Goal: Communication & Community: Answer question/provide support

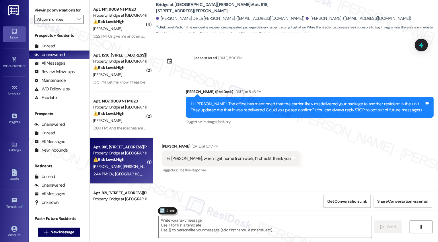
scroll to position [326, 0]
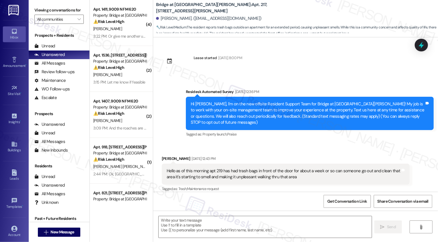
scroll to position [526, 0]
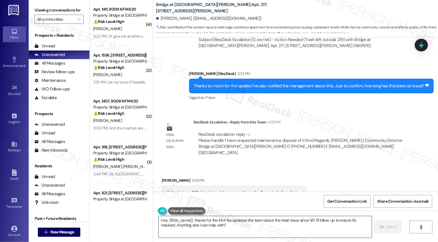
click at [191, 223] on textarea "Hey {{first_name}}, thanks for the info! I've updated the team about the trash …" at bounding box center [265, 227] width 213 height 22
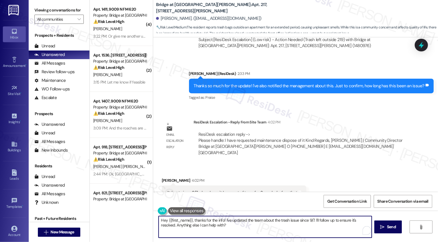
click at [203, 228] on textarea "Hey {{first_name}}, thanks for the info! I've updated the team about the trash …" at bounding box center [265, 227] width 213 height 22
drag, startPoint x: 209, startPoint y: 228, endPoint x: 154, endPoint y: 220, distance: 56.2
click at [155, 220] on div "Hey {{first_name}}, thanks for the info! I've updated the team about the trash …" at bounding box center [262, 227] width 214 height 22
type textarea "Alright. Thanks again for reporting this! The management has requested maintena…"
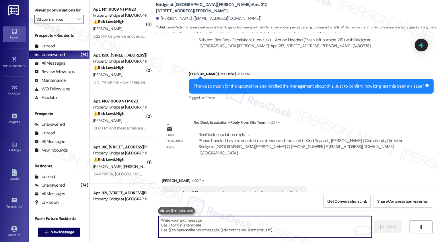
scroll to position [572, 0]
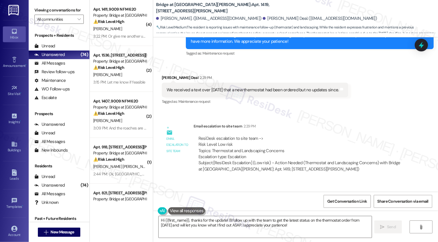
scroll to position [398, 0]
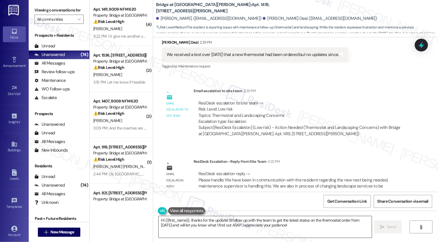
click at [216, 224] on textarea "Hi {{first_name}}, thanks for the update! I'll follow up with the team to get t…" at bounding box center [265, 227] width 213 height 22
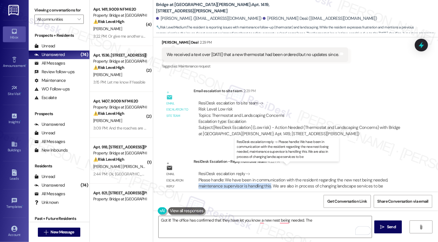
drag, startPoint x: 196, startPoint y: 180, endPoint x: 267, endPoint y: 181, distance: 71.1
click at [266, 181] on div "ResiDesk escalation reply -> Please handle: We have been in communication with …" at bounding box center [293, 180] width 190 height 18
copy div "maintenance supervisor is handling this."
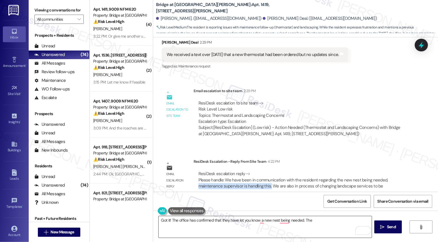
click at [324, 222] on textarea "Got it! The office has confirmed that they have let you know a new nest being n…" at bounding box center [265, 227] width 213 height 22
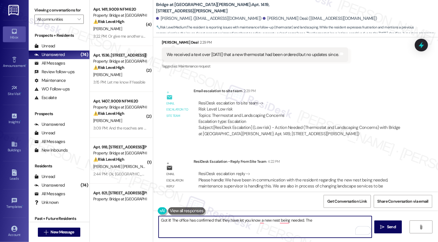
paste textarea "maintenance supervisor is handling this."
click at [287, 222] on textarea "Got it! The office has confirmed that they have let you know that a new nest be…" at bounding box center [265, 227] width 213 height 22
click at [291, 228] on textarea "Got it! The office has confirmed that they have let you know that a new nest is…" at bounding box center [265, 227] width 213 height 22
click at [190, 227] on textarea "Got it! The office has confirmed that they have let you know that a new nest is…" at bounding box center [265, 227] width 213 height 22
click at [262, 229] on textarea "Got it! The office has confirmed that they have let you know that a new nest is…" at bounding box center [265, 227] width 213 height 22
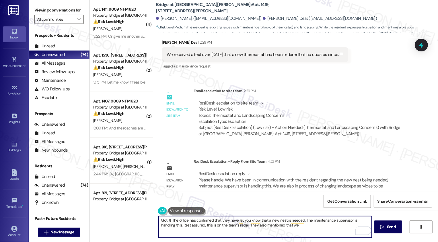
paste textarea "in process of changing landscape services to better improve our property"
click at [230, 230] on textarea "Got it! The office has confirmed that they have let you know that a new nest is…" at bounding box center [265, 227] width 213 height 22
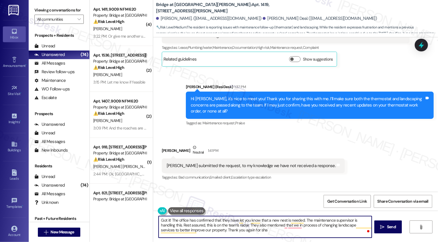
scroll to position [183, 0]
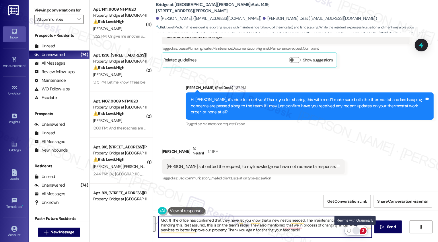
click at [356, 229] on div "Rewrite with Grammarly" at bounding box center [356, 230] width 6 height 7
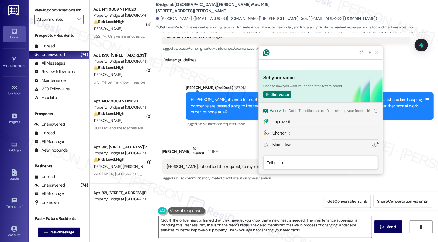
scroll to position [0, 0]
click at [276, 117] on button "Improve it" at bounding box center [321, 121] width 124 height 11
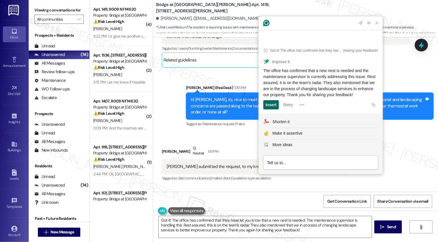
click at [274, 105] on div "Insert" at bounding box center [271, 104] width 11 height 9
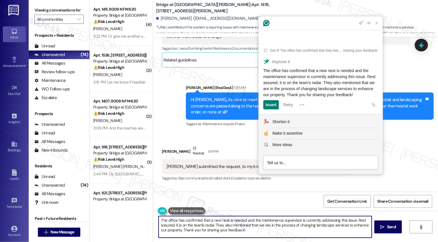
click at [159, 220] on textarea "The office has confirmed that a new nest is needed and the maintenance supervis…" at bounding box center [265, 227] width 213 height 22
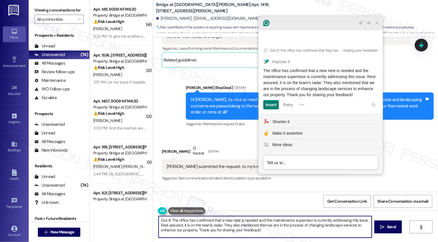
click at [377, 25] on icon "Close Grammarly Assistant" at bounding box center [377, 23] width 5 height 5
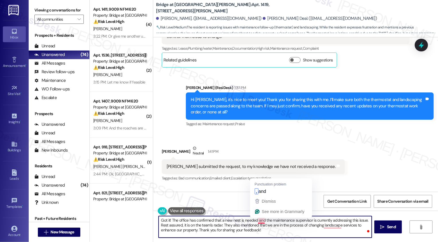
click at [258, 220] on textarea "Got it! The office has confirmed that a new nest is needed and the maintenance …" at bounding box center [265, 227] width 213 height 22
drag, startPoint x: 291, startPoint y: 220, endPoint x: 363, endPoint y: 217, distance: 72.4
click at [363, 218] on textarea "Got it! The office has confirmed that a new nest is needed, and the maintenance…" at bounding box center [265, 227] width 213 height 22
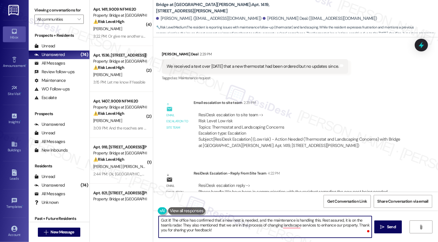
scroll to position [398, 0]
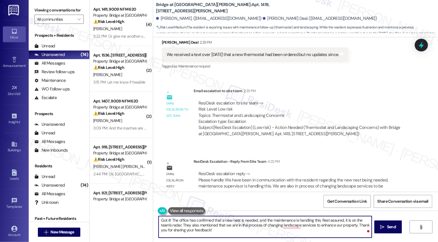
click at [225, 179] on div "ResiDesk escalation reply -> Please handle: We have been in communication with …" at bounding box center [293, 180] width 190 height 18
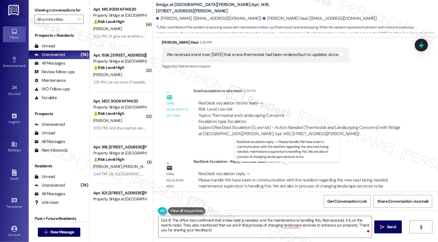
click at [225, 179] on div "ResiDesk escalation reply -> Please handle: We have been in communication with …" at bounding box center [293, 180] width 190 height 18
copy div "supervisor"
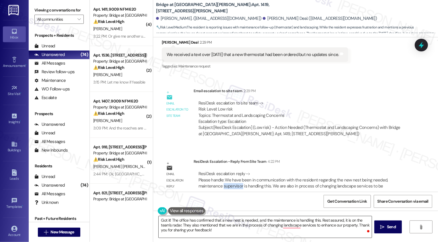
click at [291, 219] on textarea "Got it! The office has confirmed that a new nest is needed, and the maintenance…" at bounding box center [265, 227] width 213 height 22
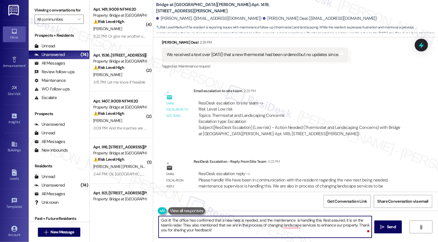
paste textarea "supervisor"
click at [164, 225] on textarea "Got it! The office has confirmed that a new nest is needed, and the maintenance…" at bounding box center [265, 227] width 213 height 22
click at [187, 225] on textarea "Got it! The office has confirmed that a new nest is needed, and the maintenance…" at bounding box center [265, 227] width 213 height 22
click at [218, 227] on textarea "Got it! The office has confirmed that a new nest is needed, and the maintenance…" at bounding box center [265, 227] width 213 height 22
click at [249, 225] on textarea "Got it! The office has confirmed that a new nest is needed, and the maintenance…" at bounding box center [265, 227] width 213 height 22
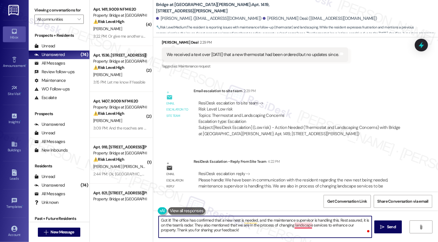
click at [297, 224] on textarea "Got it! The office has confirmed that a new nest is needed, and the maintenance…" at bounding box center [265, 227] width 213 height 22
click at [209, 230] on textarea "Got it! The office has confirmed that a new nest is needed, and the maintenance…" at bounding box center [265, 227] width 213 height 22
click at [239, 233] on textarea "Got it! The office has confirmed that a new nest is needed, and the maintenance…" at bounding box center [265, 227] width 213 height 22
click at [190, 229] on textarea "Got it! The office has confirmed that a new nest is needed, and the maintenance…" at bounding box center [265, 227] width 213 height 22
type textarea "Got it! The office has confirmed that a new nest is needed, and the maintenance…"
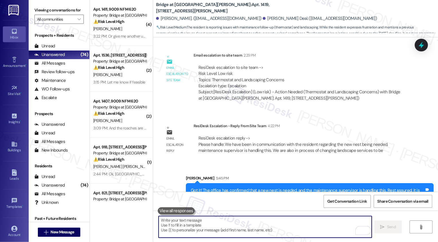
scroll to position [450, 0]
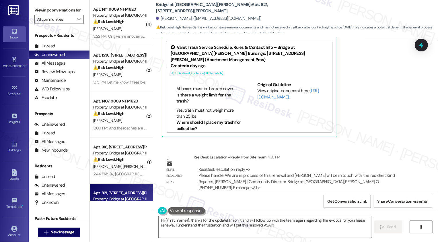
scroll to position [110, 0]
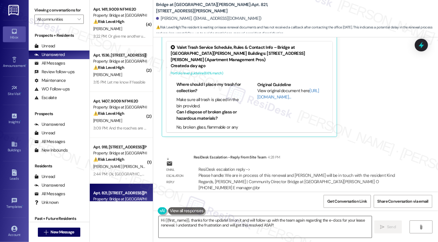
click at [196, 222] on textarea "Hi {{first_name}}, thanks for the update! I'm on it and will follow up with the…" at bounding box center [265, 227] width 213 height 22
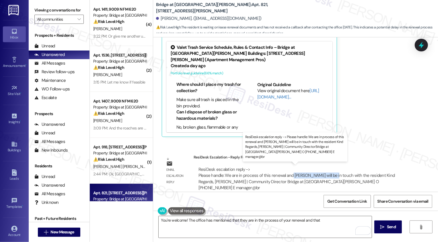
drag, startPoint x: 287, startPoint y: 173, endPoint x: 326, endPoint y: 175, distance: 39.9
click at [326, 174] on div "ResiDesk escalation reply -> Please handle: We are in process of this renewal a…" at bounding box center [296, 178] width 196 height 24
copy div "Pablo will be in touch"
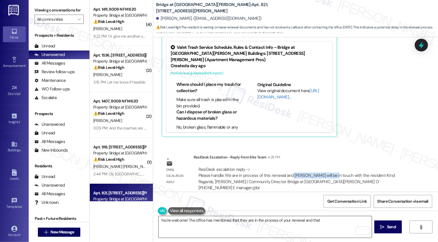
click at [327, 223] on textarea "You're welcome! The office has mentioned that they are in the process of your r…" at bounding box center [265, 227] width 213 height 22
paste textarea "Pablo will be in touch"
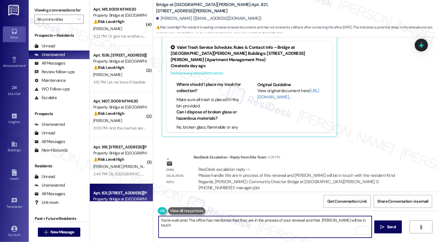
click at [316, 217] on textarea "You're welcome! The office has mentioned that they are in the process of your r…" at bounding box center [265, 227] width 213 height 22
click at [317, 221] on textarea "You're welcome! The office has mentioned that they are in the process of your r…" at bounding box center [265, 227] width 213 height 22
click at [357, 221] on textarea "You're welcome! The office has mentioned that they are in the process of your r…" at bounding box center [265, 227] width 213 height 22
click at [264, 225] on textarea "You're welcome! The office has mentioned that they are in the process of your r…" at bounding box center [265, 227] width 213 height 22
type textarea "You're welcome! The office has mentioned that they are in the process of your r…"
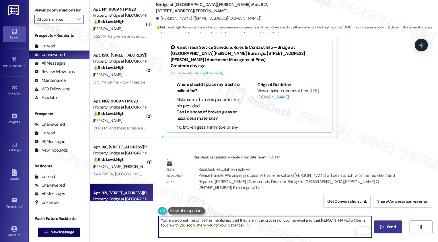
click at [391, 228] on span "Send" at bounding box center [391, 227] width 9 height 6
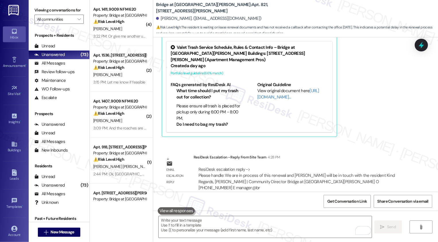
scroll to position [353, 0]
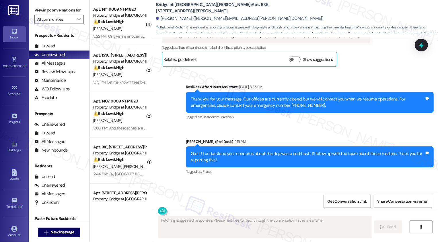
scroll to position [576, 0]
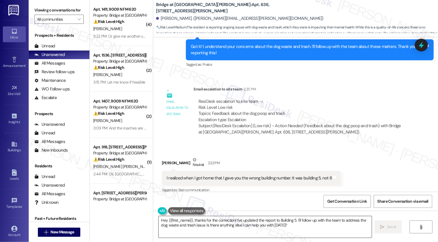
click at [235, 220] on textarea "Hey {{first_name}}, thanks for the correction! I've updated the report to Build…" at bounding box center [265, 227] width 213 height 22
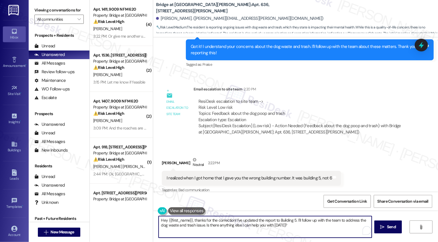
click at [235, 220] on textarea "Hey {{first_name}}, thanks for the correction! I've updated the report to Build…" at bounding box center [265, 227] width 213 height 22
drag, startPoint x: 184, startPoint y: 221, endPoint x: 144, endPoint y: 221, distance: 40.4
click at [144, 221] on div "( 4 ) Apt. 1411, 9009 N FM 620 Property: Bridge at Canyon Creek ⚠️ Risk Level: …" at bounding box center [264, 121] width 348 height 242
drag, startPoint x: 202, startPoint y: 219, endPoint x: 254, endPoint y: 231, distance: 53.3
click at [254, 231] on textarea "Thanks for the correction! I've updated the report to Building 5. I'll follow u…" at bounding box center [265, 227] width 213 height 22
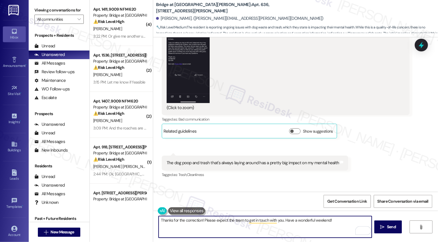
scroll to position [193, 0]
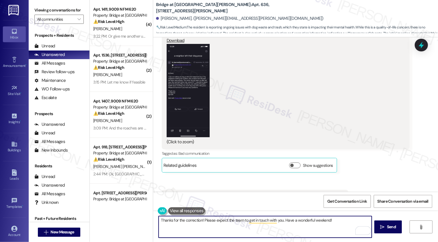
type textarea "Thanks for the correction! Please expect the team to get in touch with you. Hav…"
click at [192, 92] on button "Zoom image" at bounding box center [188, 90] width 43 height 93
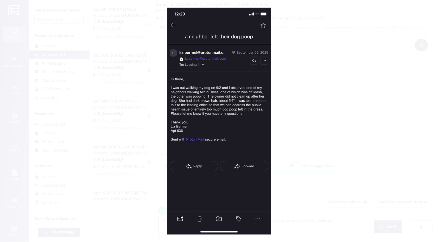
click at [299, 135] on button "Unzoom image" at bounding box center [219, 121] width 438 height 242
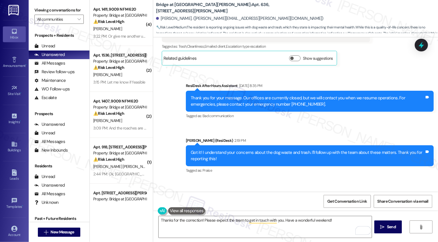
scroll to position [576, 0]
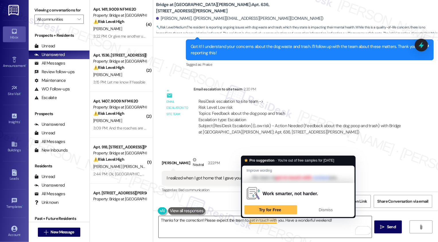
click at [269, 221] on textarea "Thanks for the correction! Please expect the team to get in touch with you. Hav…" at bounding box center [265, 227] width 213 height 22
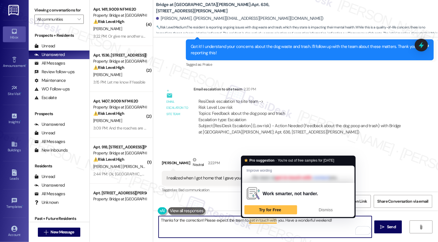
click at [301, 226] on textarea "Thanks for the correction! Please expect the team to get in touch with you. Hav…" at bounding box center [265, 227] width 213 height 22
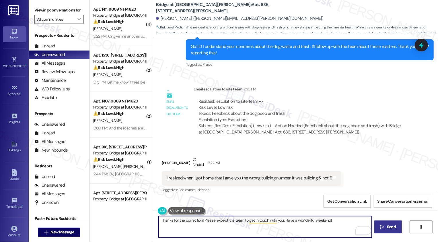
click at [392, 227] on span "Send" at bounding box center [391, 227] width 9 height 6
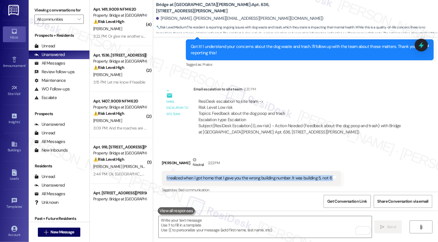
scroll to position [576, 0]
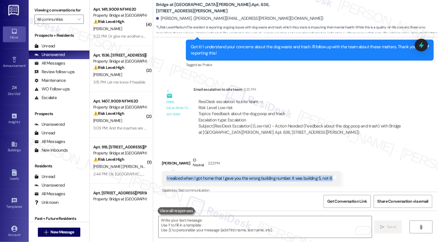
drag, startPoint x: 163, startPoint y: 172, endPoint x: 345, endPoint y: 173, distance: 182.1
click at [345, 173] on div "Received via SMS Elizabeth Bermel Neutral 2:22 PM I realized when I got home th…" at bounding box center [295, 171] width 285 height 54
copy div "I realized when I got home that I gave you the wrong building number. It was bu…"
click at [345, 173] on div "Received via SMS Elizabeth Bermel Neutral 2:22 PM I realized when I got home th…" at bounding box center [295, 171] width 285 height 54
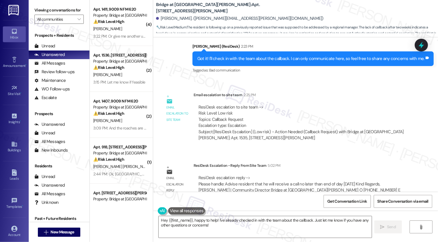
scroll to position [363, 0]
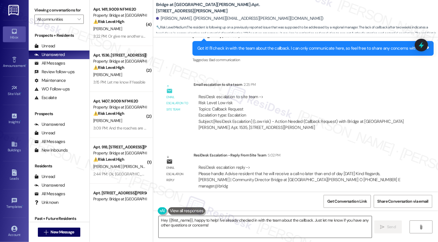
click at [224, 231] on textarea "Hey {{first_name}}, happy to help! I've already checked in with the team about …" at bounding box center [265, 227] width 213 height 22
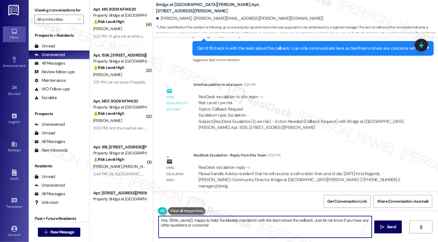
drag, startPoint x: 191, startPoint y: 219, endPoint x: 216, endPoint y: 223, distance: 25.0
click at [216, 223] on textarea "Hey {{first_name}}, happy to help! I've already checked in with the team about …" at bounding box center [265, 227] width 213 height 22
click at [357, 232] on div "Rewrite with Grammarly" at bounding box center [360, 230] width 6 height 7
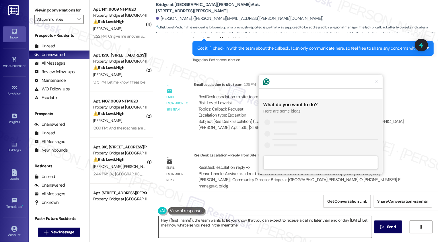
scroll to position [0, 0]
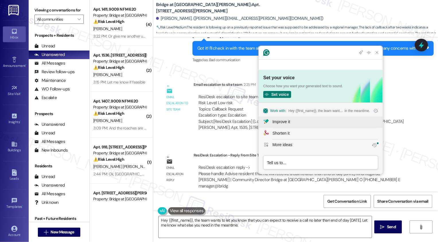
click at [281, 124] on div "Improve it" at bounding box center [280, 122] width 17 height 6
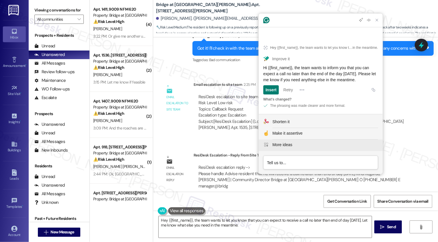
click at [288, 149] on button "More ideas" at bounding box center [321, 144] width 124 height 11
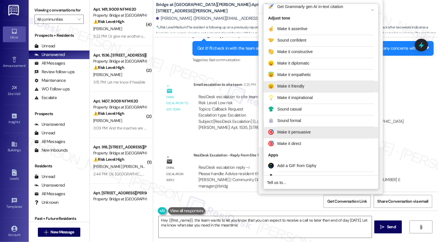
scroll to position [94, 0]
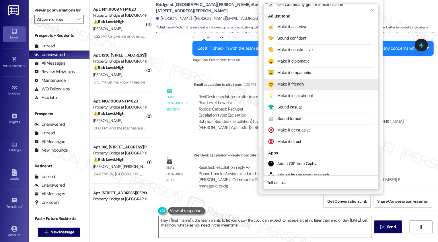
click at [292, 86] on div "Make it friendly" at bounding box center [290, 84] width 27 height 6
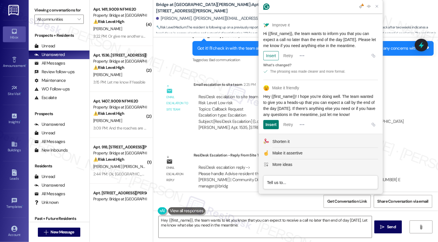
scroll to position [22, 0]
click at [271, 128] on div "Insert" at bounding box center [271, 124] width 11 height 9
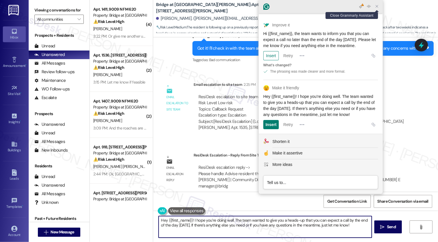
click at [380, 6] on icon "Close Grammarly Assistant" at bounding box center [376, 6] width 7 height 7
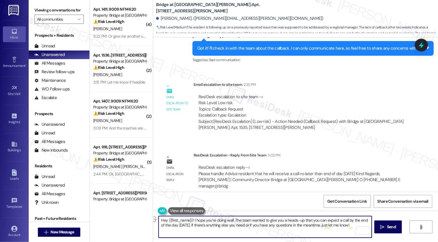
drag, startPoint x: 230, startPoint y: 219, endPoint x: 194, endPoint y: 219, distance: 35.9
click at [194, 219] on textarea "Hey {{first_name}}! I hope you’re doing well. The team wanted to give you a hea…" at bounding box center [265, 227] width 213 height 22
click at [322, 226] on textarea "Hey {{first_name}}! The team wanted to give you a heads-up that you can expect …" at bounding box center [265, 227] width 213 height 22
click at [231, 221] on textarea "Hey {{first_name}}! The team wanted to give you a heads-up that you can expect …" at bounding box center [265, 227] width 213 height 22
click at [246, 223] on textarea "Hey {{first_name}}! The team wanted to give you a heads-up that you can expect …" at bounding box center [265, 227] width 213 height 22
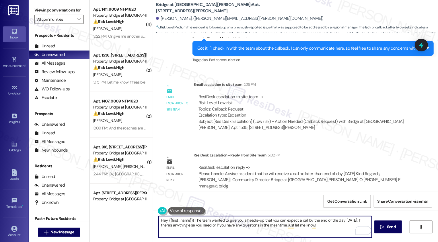
click at [266, 225] on textarea "Hey {{first_name}}! The team wanted to give you a heads-up that you can expect …" at bounding box center [265, 227] width 213 height 22
type textarea "Hey {{first_name}}! The team wanted to give you a heads-up that you can expect …"
click at [392, 228] on span "Send" at bounding box center [391, 227] width 9 height 6
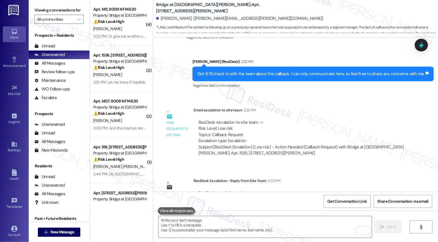
scroll to position [408, 0]
